Goal: Information Seeking & Learning: Learn about a topic

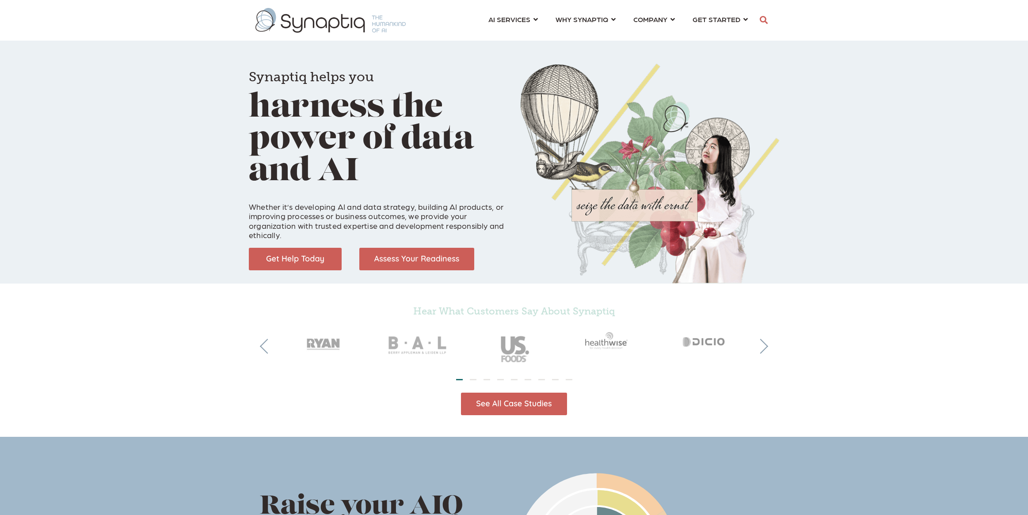
scroll to position [0, 4]
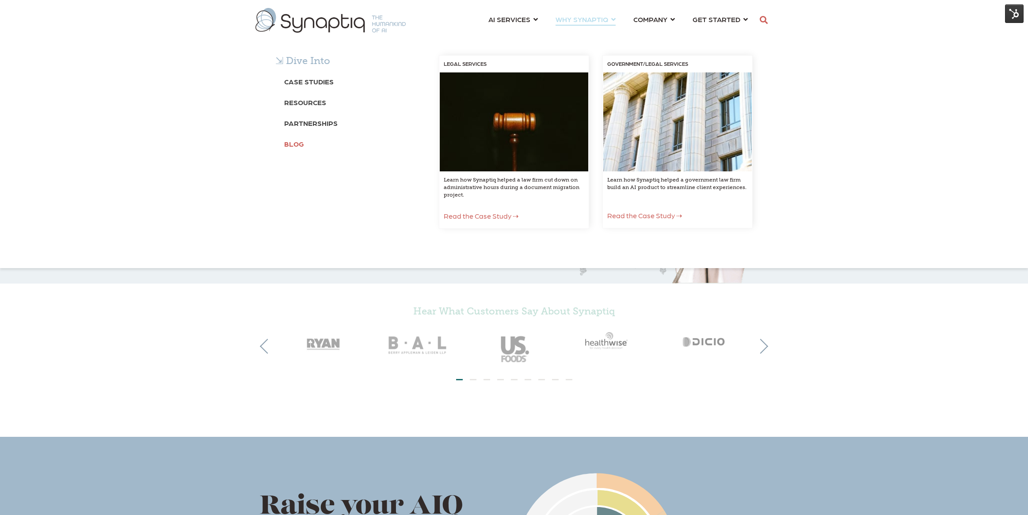
click at [300, 146] on b "Blog" at bounding box center [294, 144] width 20 height 8
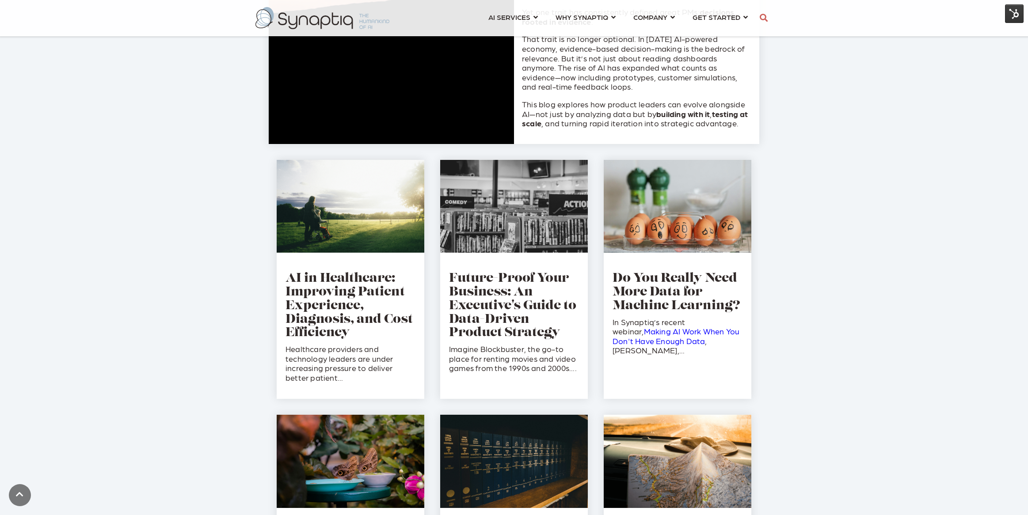
scroll to position [574, 0]
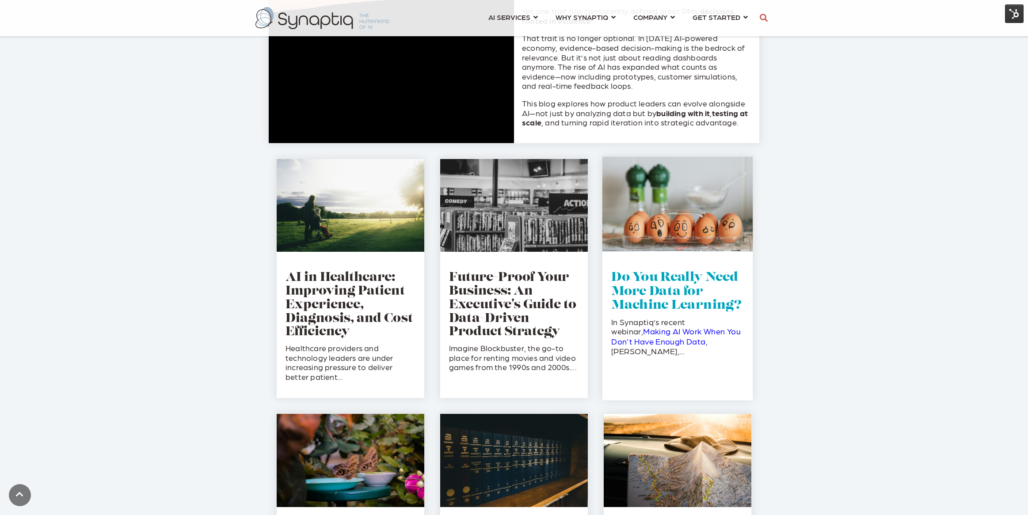
click at [641, 291] on link "Do You Really Need More Data for Machine Learning?" at bounding box center [676, 292] width 130 height 40
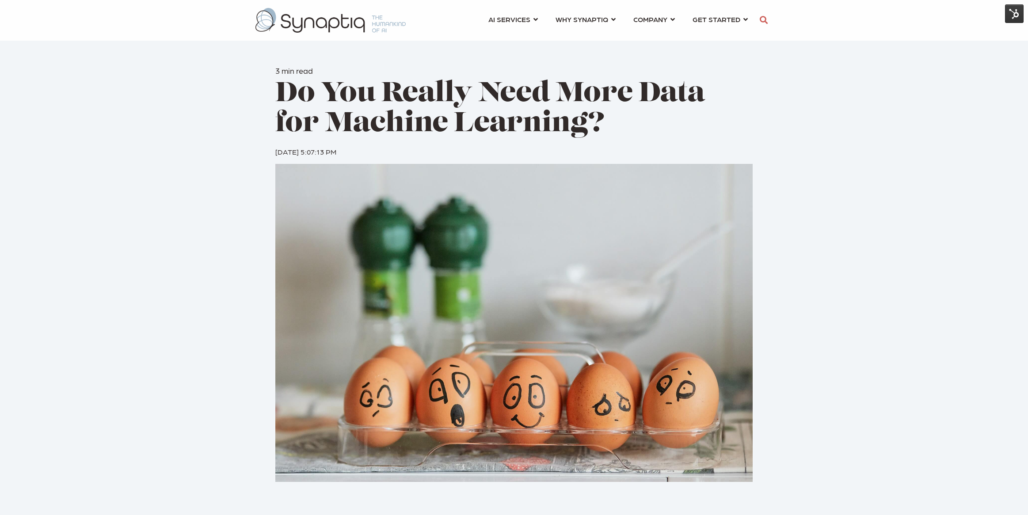
scroll to position [0, 4]
click at [590, 97] on span "Do You Really Need More Data for Machine Learning?" at bounding box center [489, 109] width 429 height 58
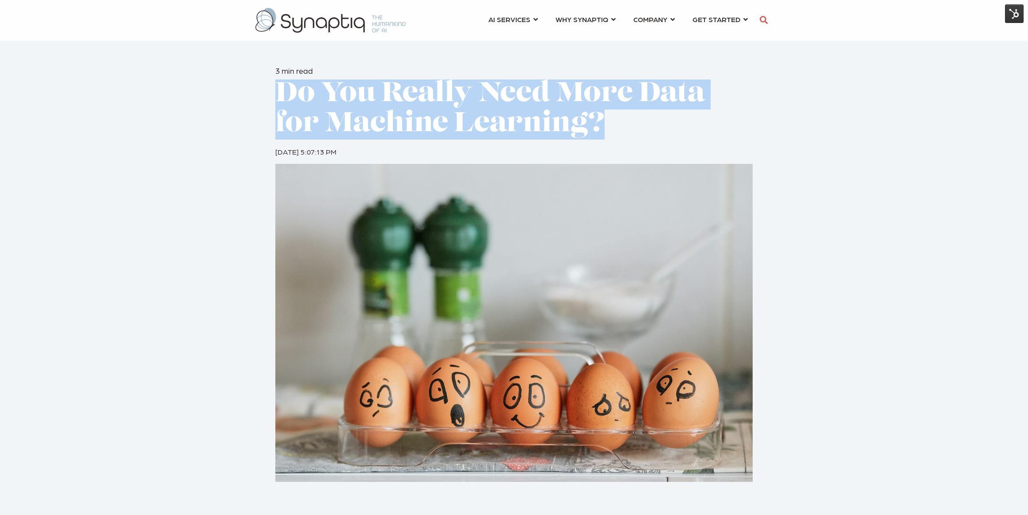
click at [590, 97] on span "Do You Really Need More Data for Machine Learning?" at bounding box center [489, 109] width 429 height 58
copy div "Do You Really Need More Data for Machine Learning?"
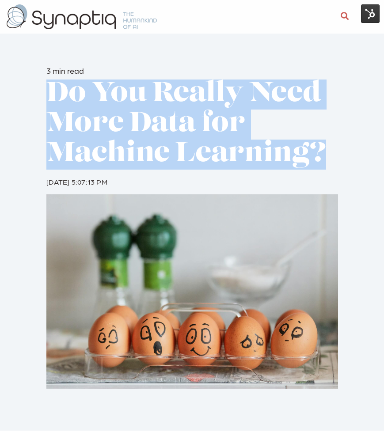
click at [221, 123] on span "Do You Really Need More Data for Machine Learning?" at bounding box center [186, 124] width 280 height 88
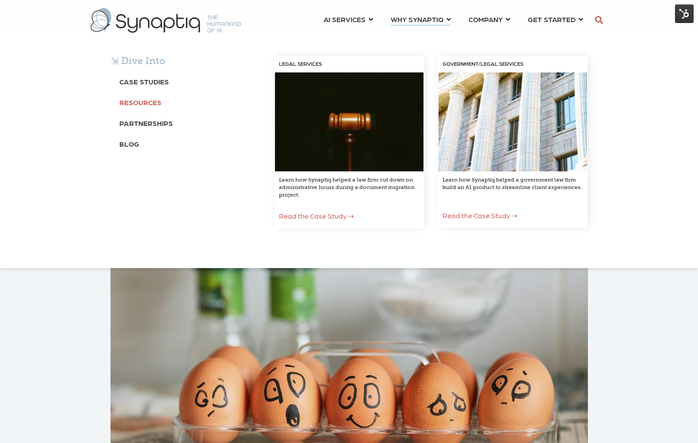
click at [146, 102] on b "Resources" at bounding box center [140, 102] width 42 height 8
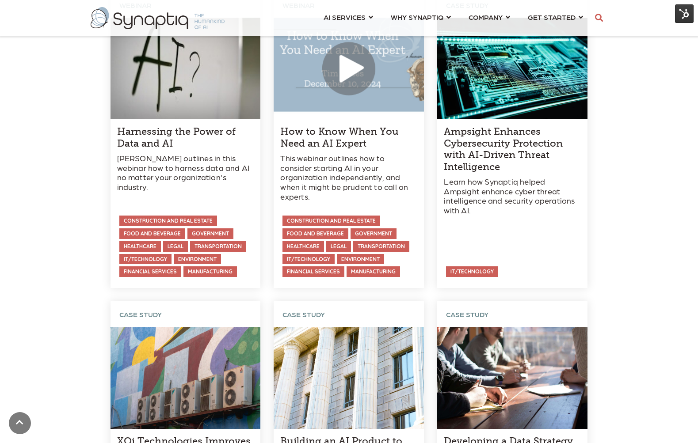
scroll to position [661, 0]
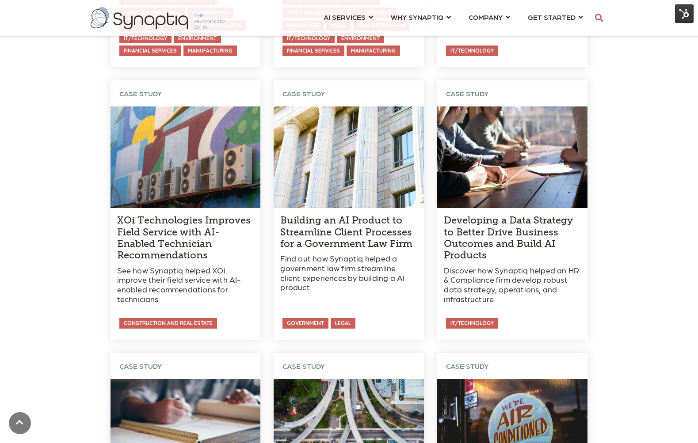
click at [530, 230] on link at bounding box center [512, 209] width 150 height 259
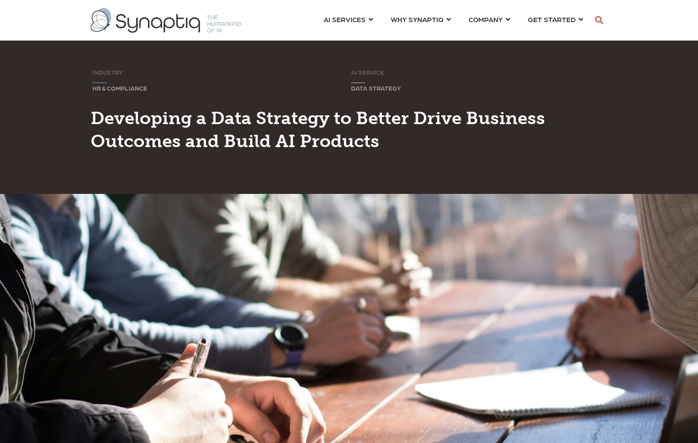
scroll to position [0, 4]
click at [323, 117] on span "Developing a Data Strategy to Better Drive Business Outcomes and Build AI Produ…" at bounding box center [318, 129] width 454 height 44
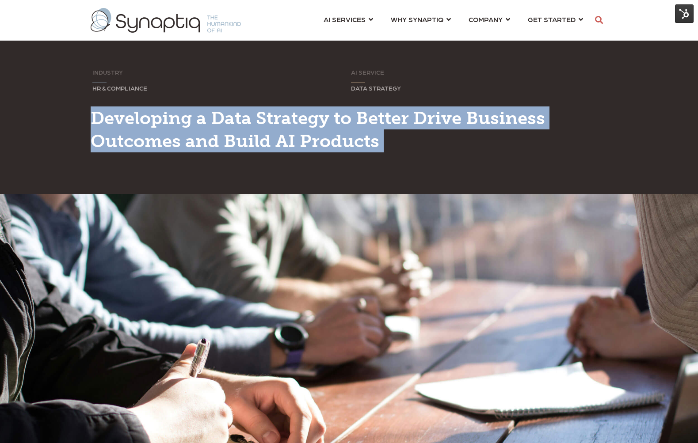
click at [323, 117] on span "Developing a Data Strategy to Better Drive Business Outcomes and Build AI Produ…" at bounding box center [318, 129] width 454 height 44
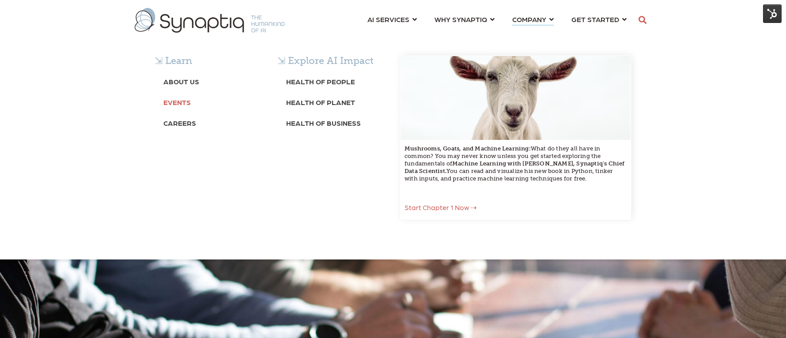
click at [175, 100] on b "Events" at bounding box center [176, 102] width 27 height 8
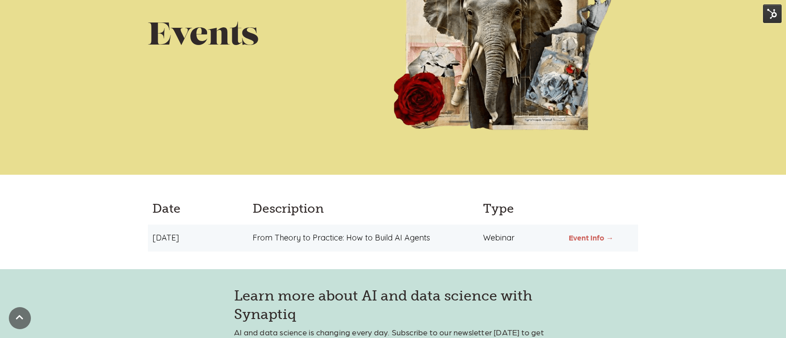
scroll to position [169, 0]
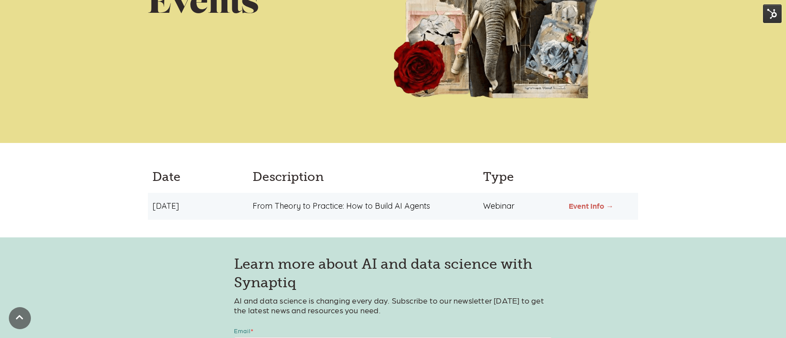
click at [580, 204] on link "Event Info →" at bounding box center [591, 205] width 45 height 9
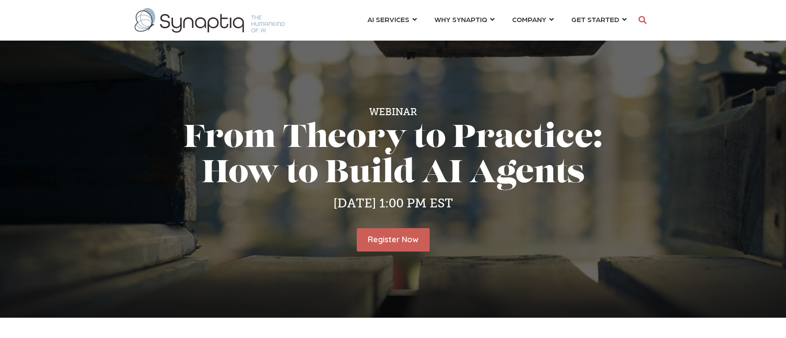
scroll to position [0, 4]
